Goal: Navigation & Orientation: Understand site structure

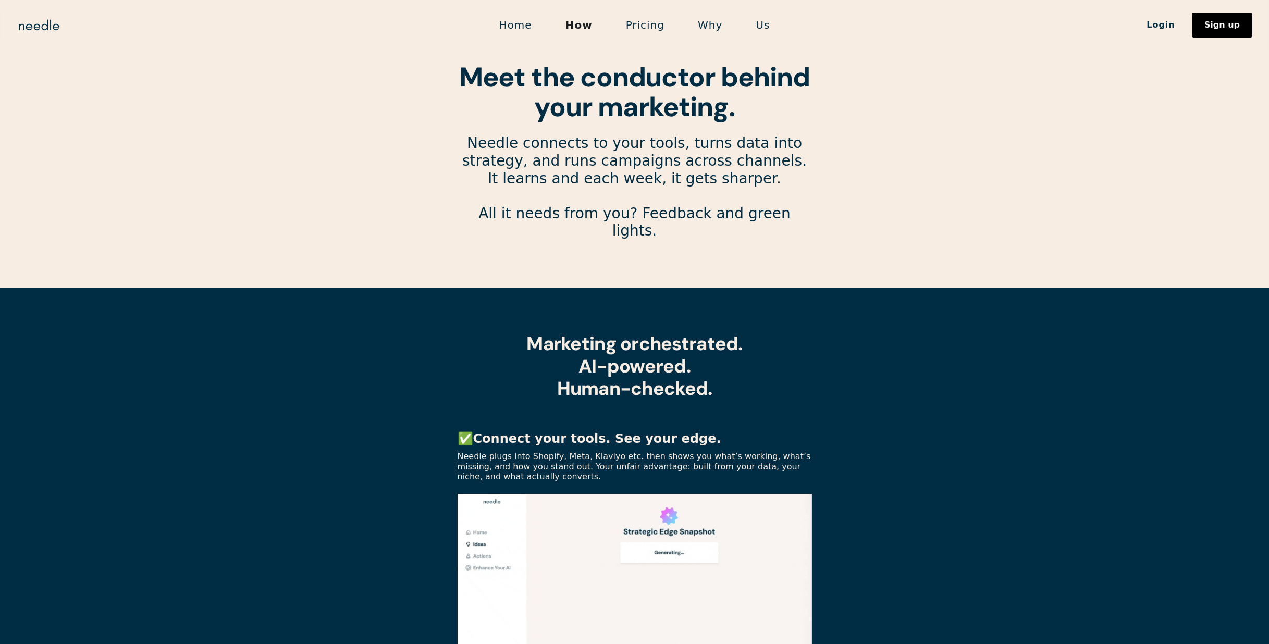
click at [649, 26] on link "Pricing" at bounding box center [645, 25] width 72 height 22
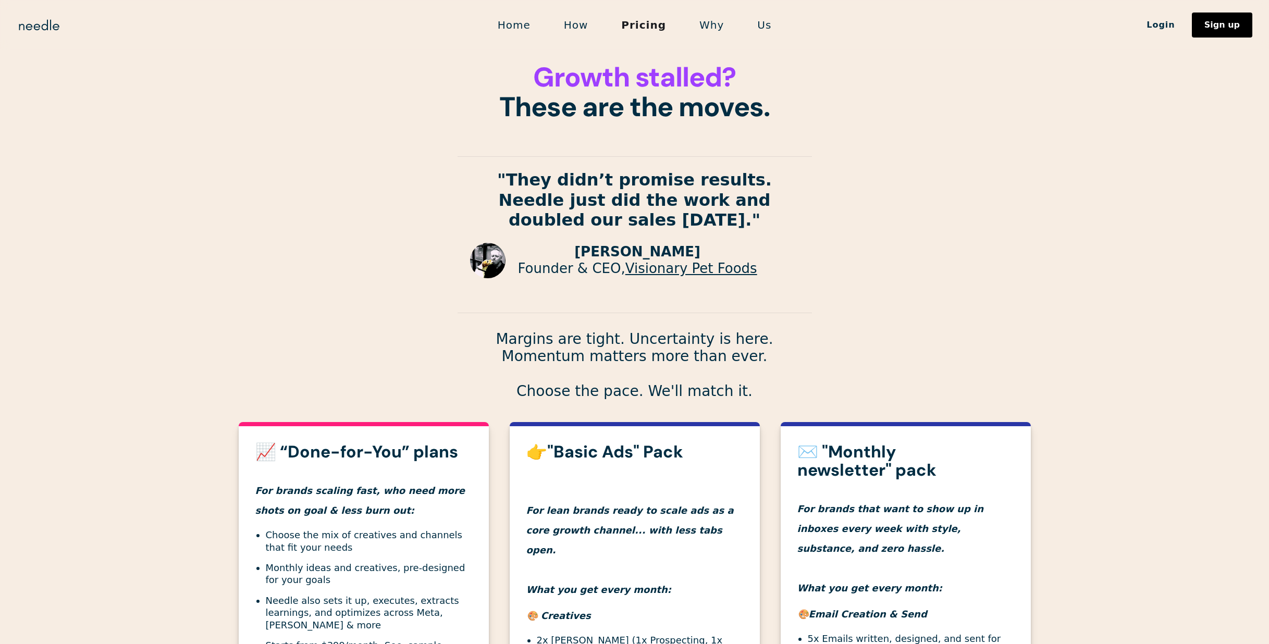
click at [703, 24] on link "Why" at bounding box center [712, 25] width 58 height 22
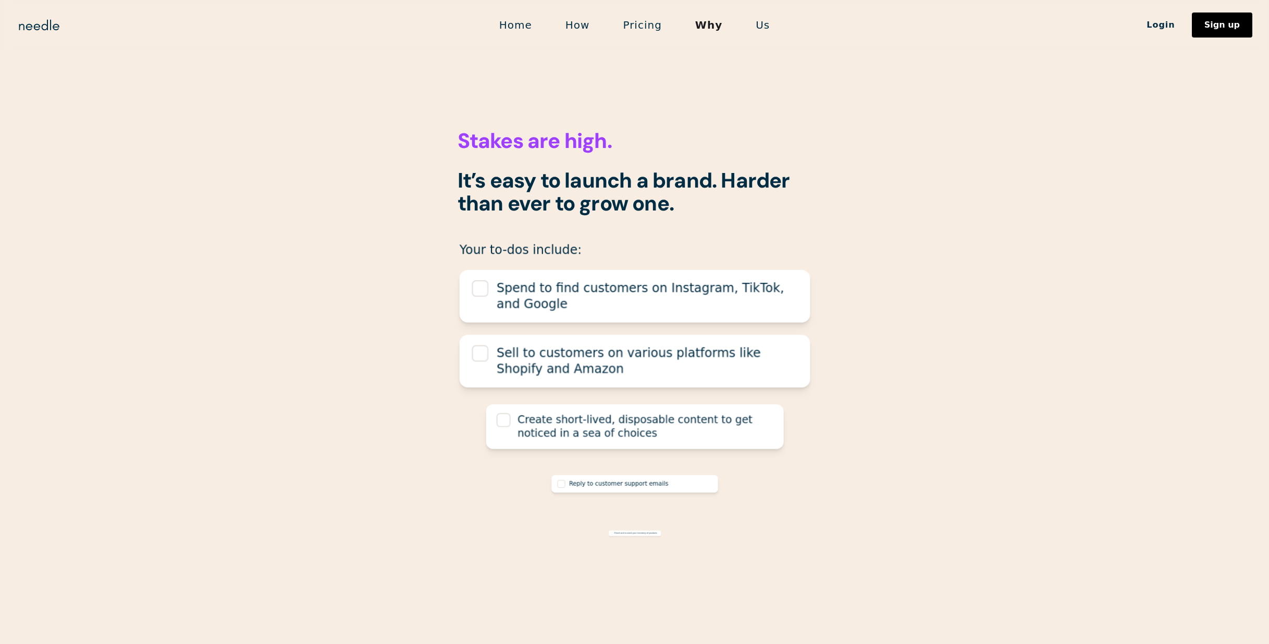
scroll to position [328, 0]
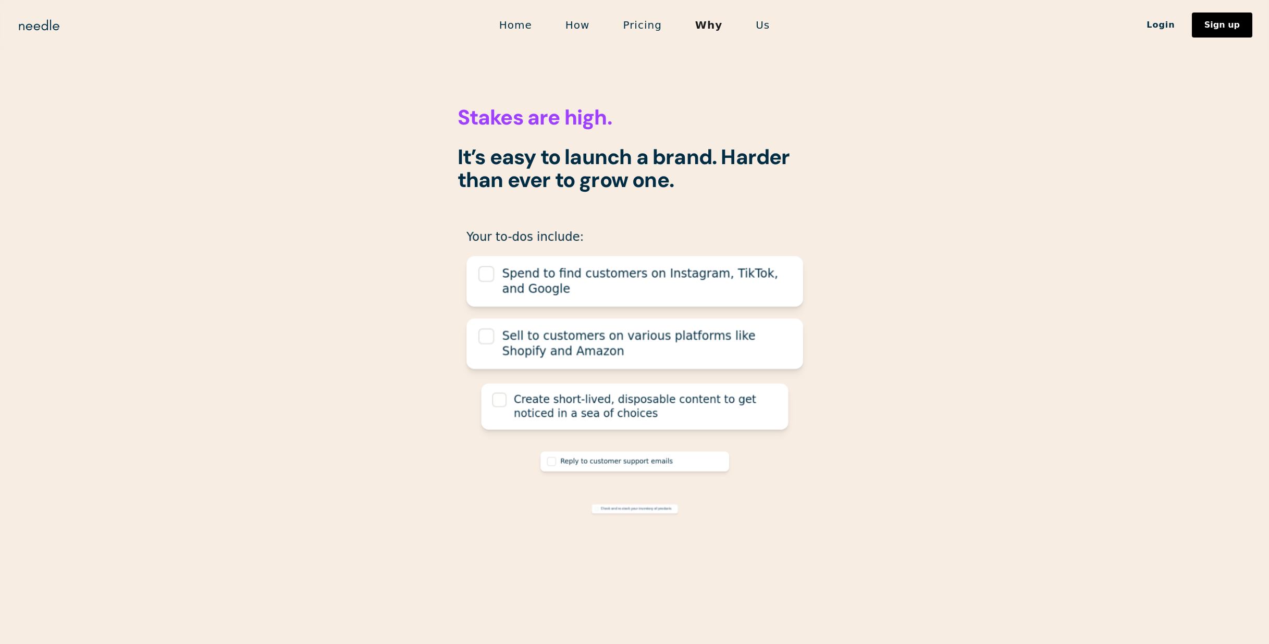
click at [515, 24] on link "Home" at bounding box center [516, 25] width 66 height 22
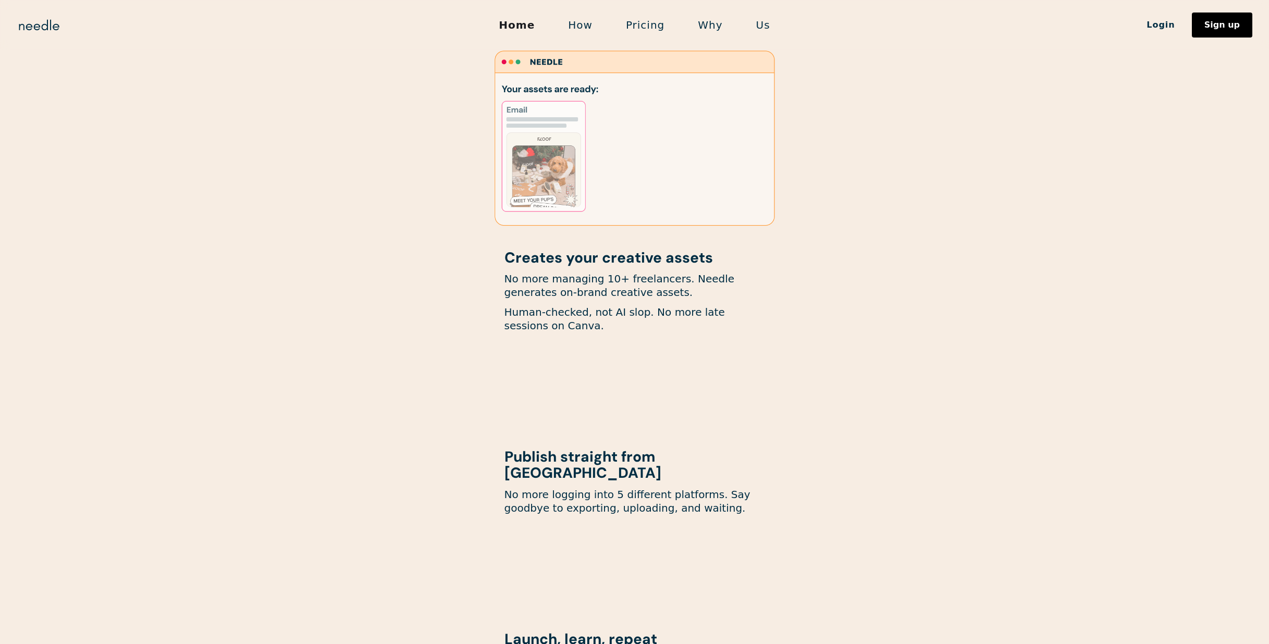
scroll to position [810, 0]
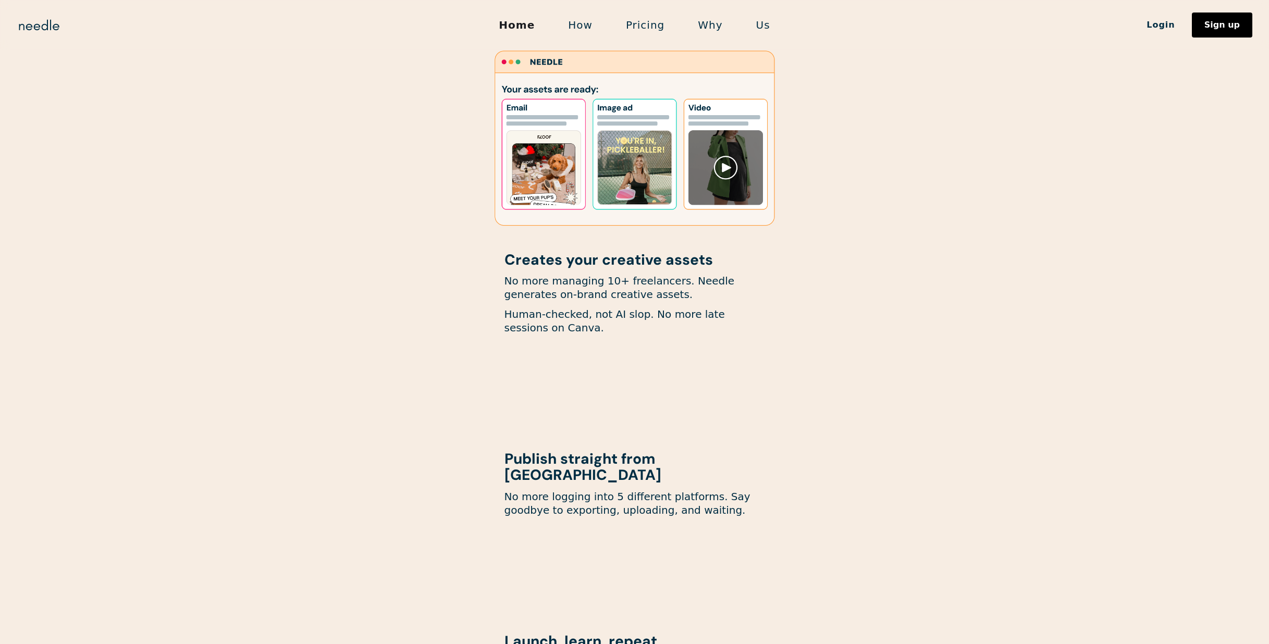
click at [589, 29] on link "How" at bounding box center [581, 25] width 58 height 22
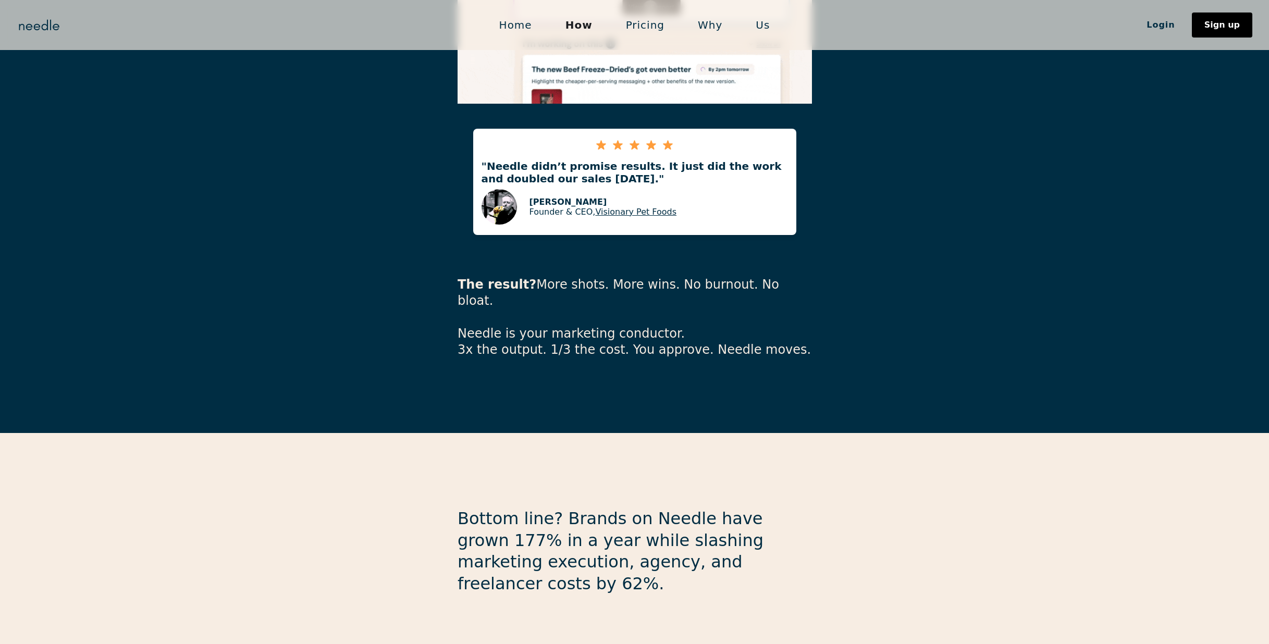
scroll to position [2281, 0]
